Goal: Find contact information: Find contact information

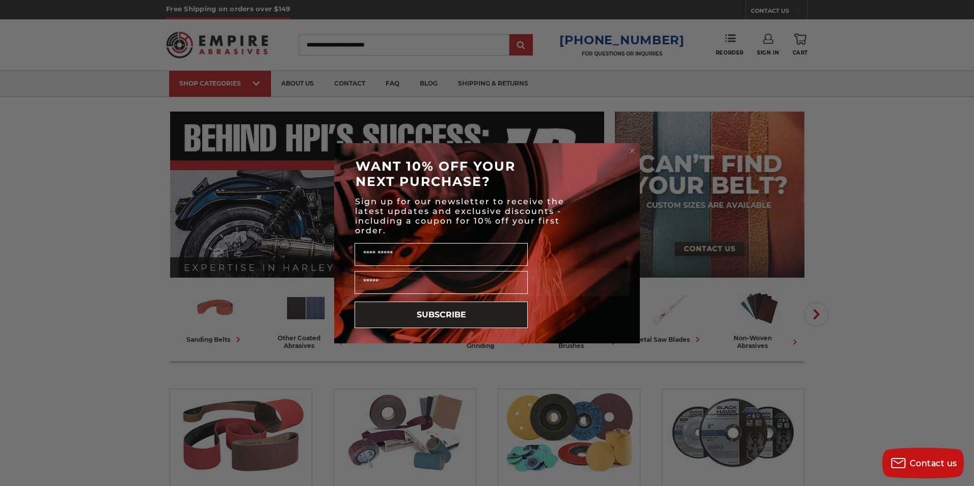
click at [350, 83] on div "Close dialog WANT 10% OFF YOUR NEXT PURCHASE? Sign up for our newsletter to rec…" at bounding box center [487, 243] width 974 height 486
click at [631, 148] on circle "Close dialog" at bounding box center [633, 151] width 10 height 10
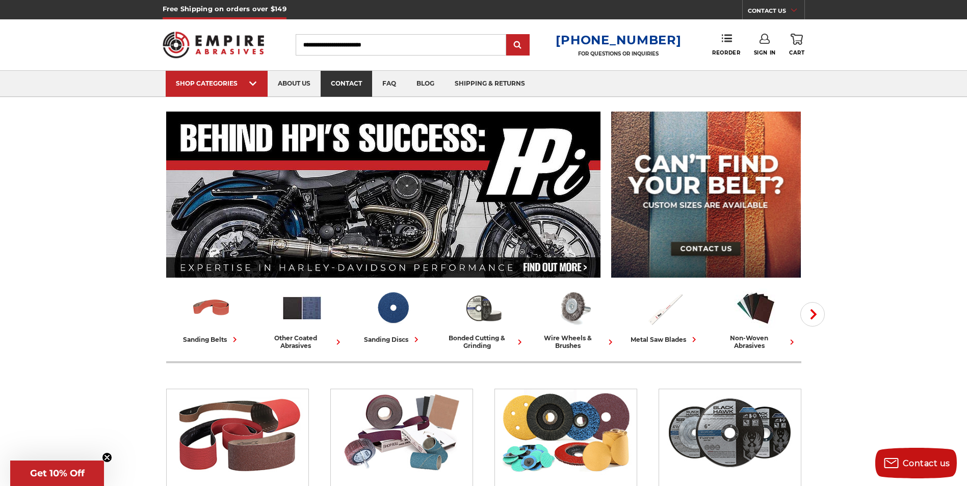
click at [349, 84] on link "contact" at bounding box center [345, 84] width 51 height 26
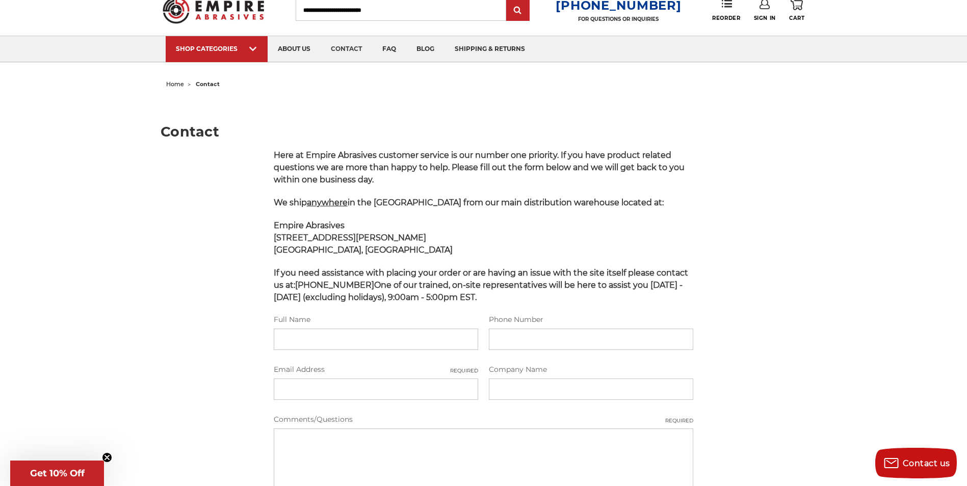
scroll to position [41, 0]
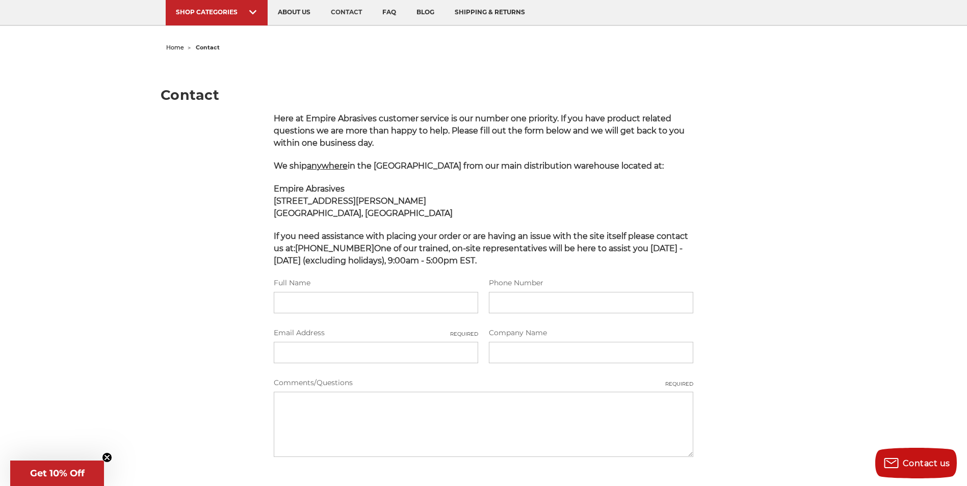
click at [966, 480] on html "Free Shipping on orders over $149 CONTACT US [DATE] - [DATE] (excluding holiday…" at bounding box center [483, 367] width 967 height 877
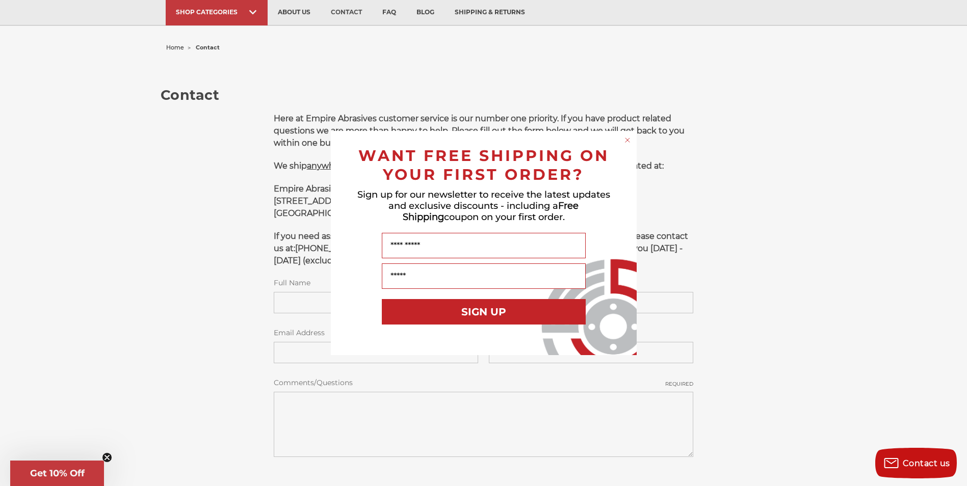
scroll to position [82, 0]
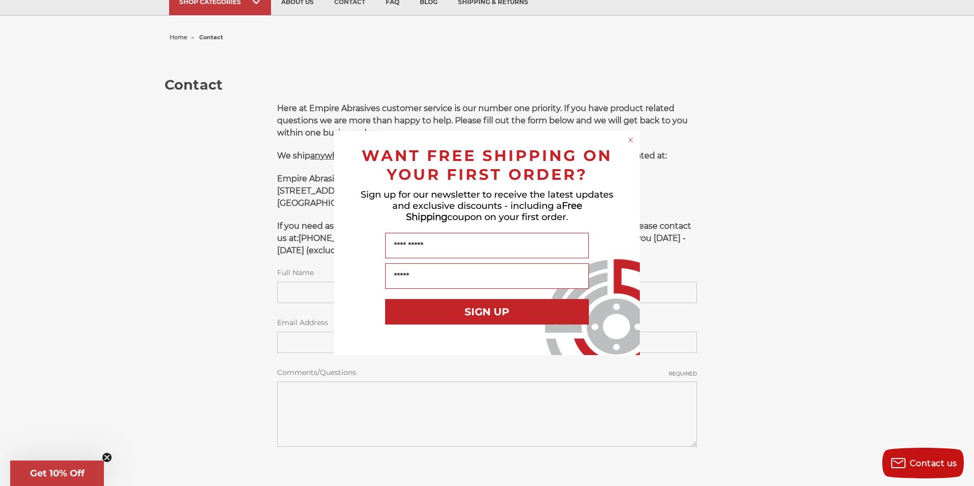
click at [630, 141] on circle "Close dialog" at bounding box center [631, 141] width 10 height 10
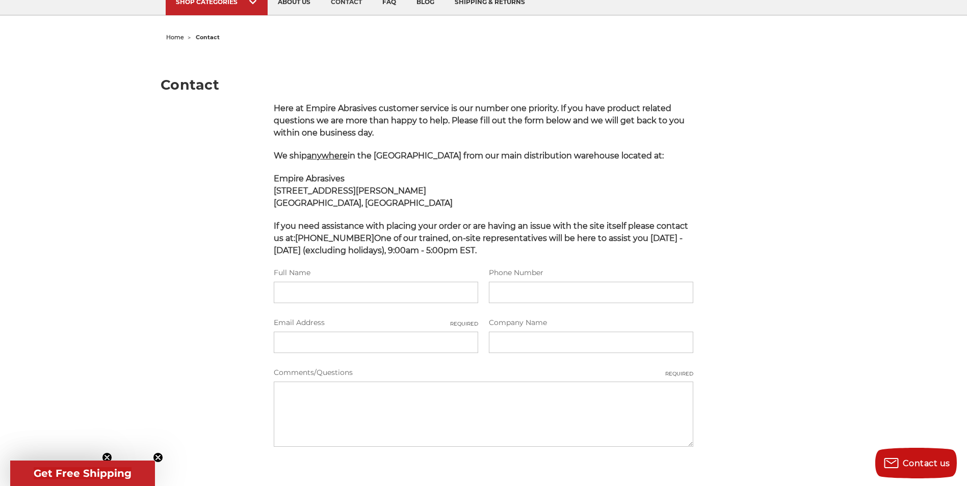
click at [630, 141] on div "Here at Empire Abrasives customer service is our number one priority. If you ha…" at bounding box center [483, 322] width 431 height 441
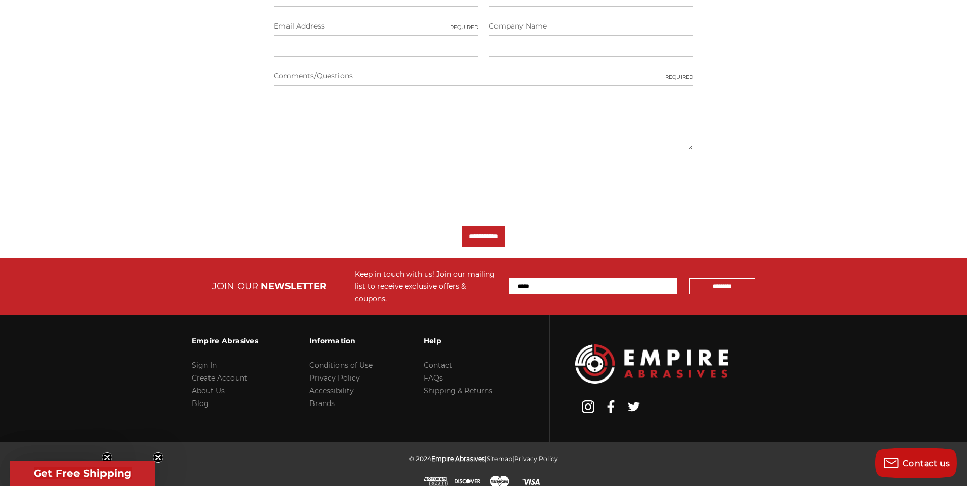
scroll to position [379, 0]
